Goal: Find specific page/section: Find specific page/section

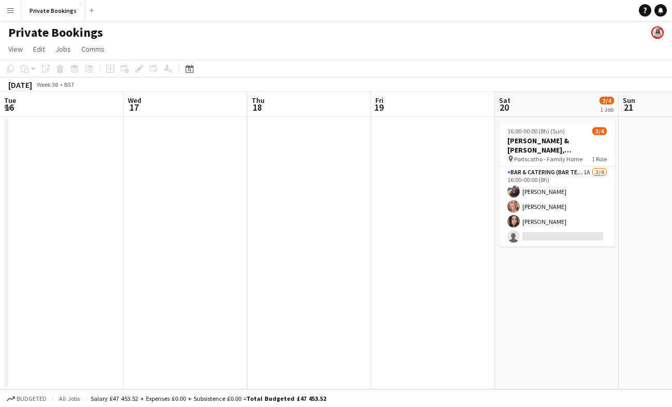
click at [7, 13] on app-icon "Menu" at bounding box center [10, 10] width 8 height 8
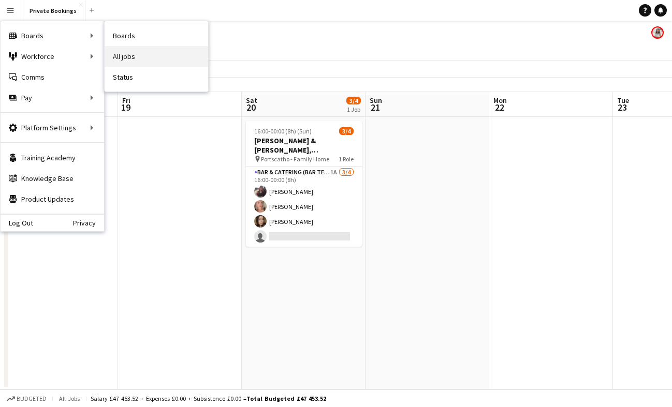
click at [147, 51] on link "All jobs" at bounding box center [156, 56] width 103 height 21
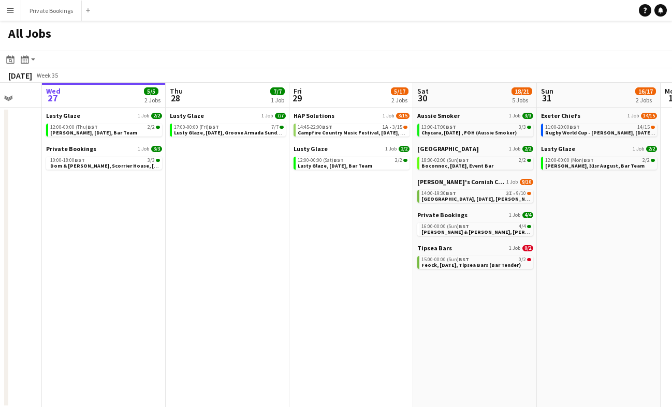
scroll to position [0, 472]
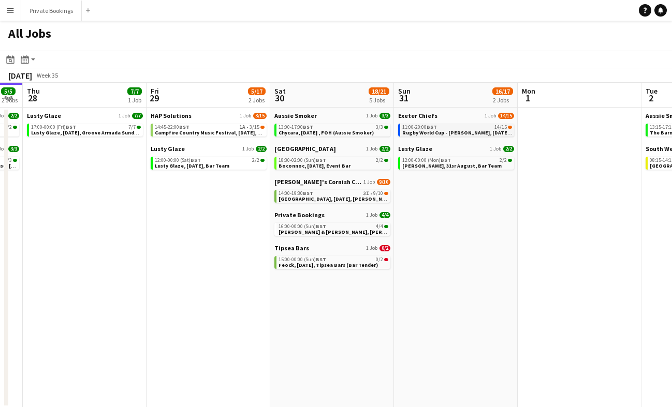
click at [442, 131] on span "Rugby World Cup - [PERSON_NAME], [DATE], Match Day Bar" at bounding box center [474, 132] width 145 height 7
